Goal: Task Accomplishment & Management: Use online tool/utility

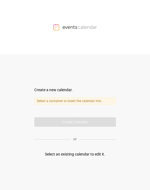
click at [83, 124] on form "Create a new calendar. Select a container to insert the calendar into. Calendar…" at bounding box center [74, 107] width 81 height 40
click at [45, 89] on div "Create a new calendar." at bounding box center [74, 90] width 81 height 6
click at [73, 19] on div at bounding box center [75, 27] width 150 height 54
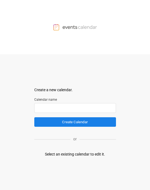
click at [52, 105] on input "text" at bounding box center [74, 108] width 81 height 10
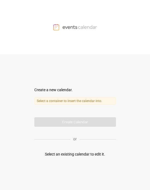
click at [54, 96] on label "Select a container to insert the calendar into." at bounding box center [74, 101] width 81 height 8
click at [46, 88] on div "Create a new calendar." at bounding box center [74, 90] width 81 height 6
click at [61, 96] on div "Select an existing calendar to edit it." at bounding box center [75, 155] width 60 height 6
click at [46, 96] on label "Select a container to insert the calendar into." at bounding box center [74, 101] width 81 height 8
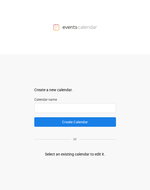
click at [48, 106] on input "text" at bounding box center [74, 108] width 81 height 10
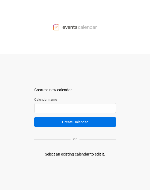
paste input "**********"
type input "**********"
click at [62, 106] on button "Create Calendar" at bounding box center [74, 122] width 81 height 10
